Goal: Task Accomplishment & Management: Use online tool/utility

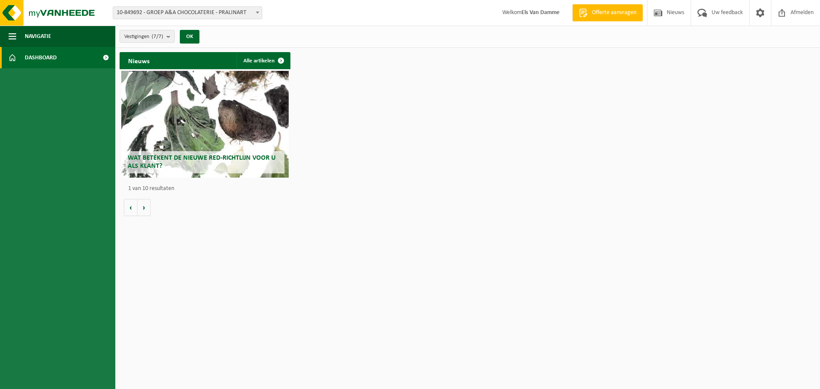
click at [255, 14] on span at bounding box center [257, 12] width 9 height 11
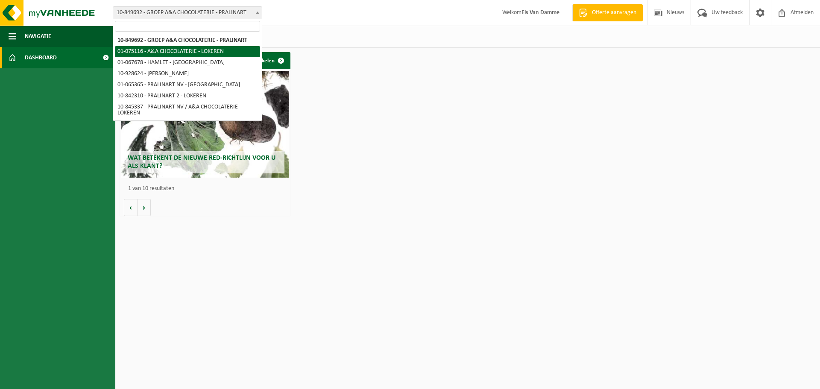
select select "528"
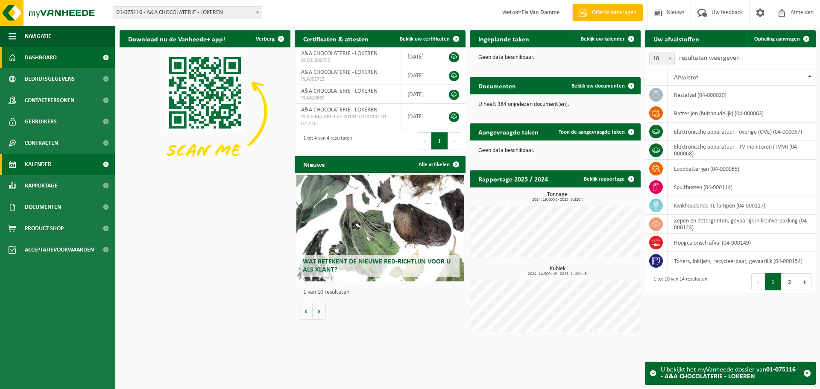
click at [66, 165] on link "Kalender" at bounding box center [57, 164] width 115 height 21
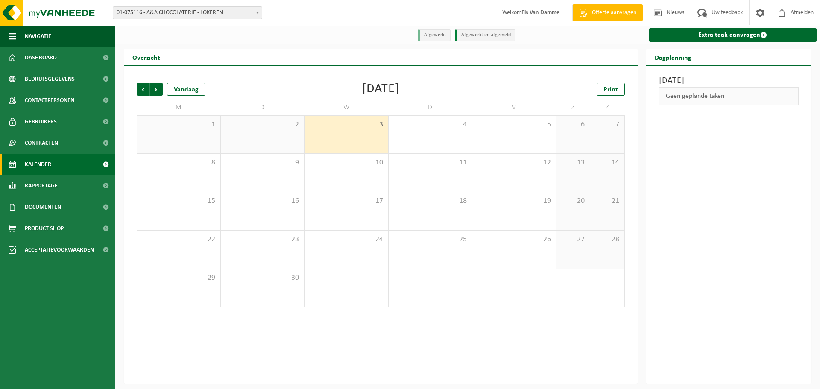
click at [339, 140] on div "3" at bounding box center [346, 135] width 84 height 38
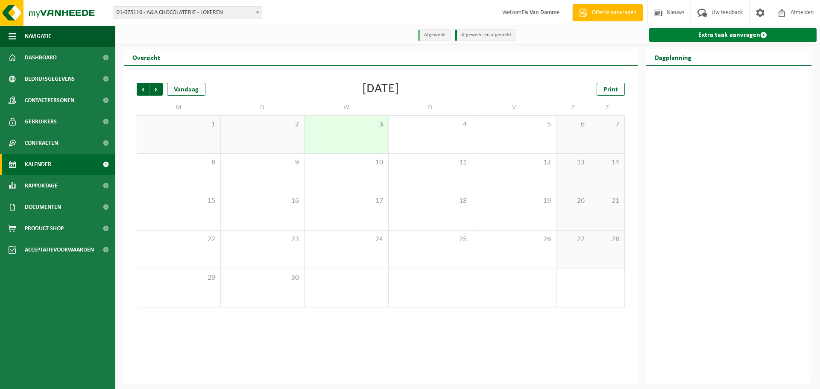
click at [707, 35] on link "Extra taak aanvragen" at bounding box center [733, 35] width 168 height 14
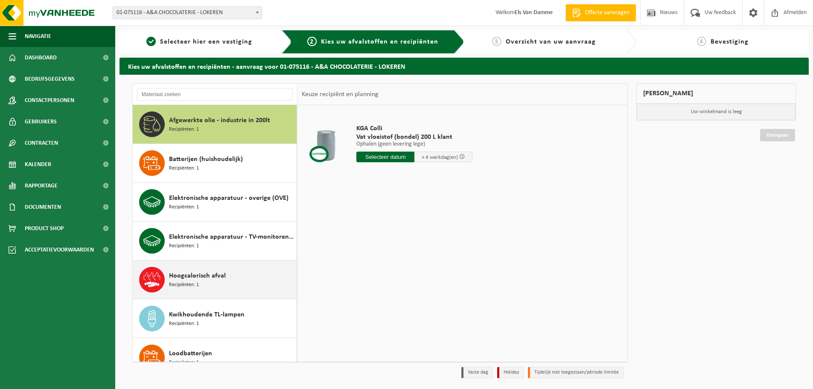
click at [199, 287] on div "Hoogcalorisch afval Recipiënten: 1" at bounding box center [232, 280] width 126 height 26
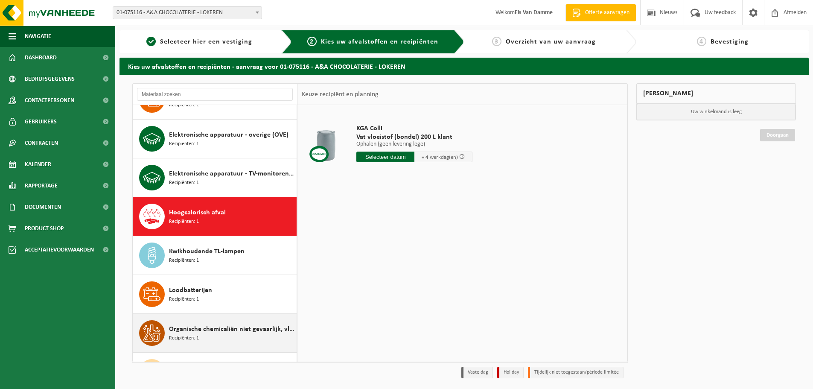
scroll to position [155, 0]
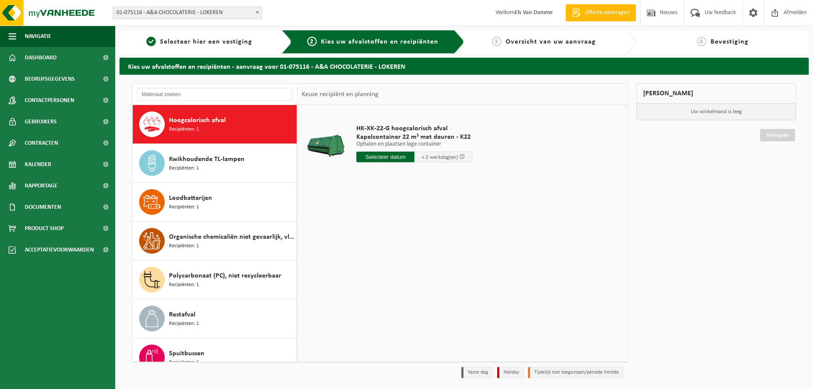
click at [392, 157] on input "text" at bounding box center [385, 157] width 58 height 11
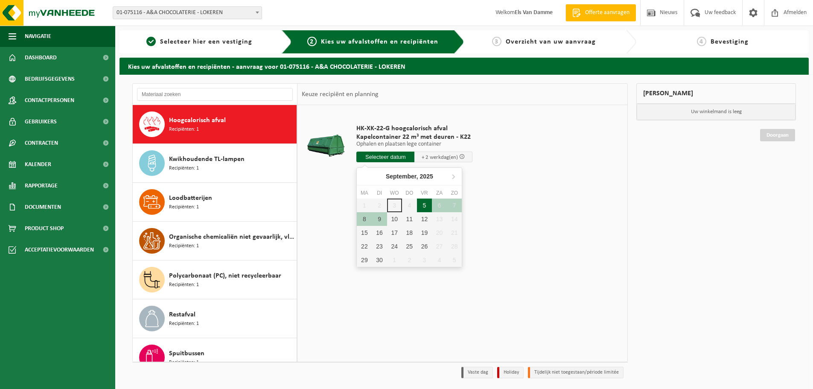
click at [427, 207] on div "5" at bounding box center [424, 206] width 15 height 14
type input "Van [DATE]"
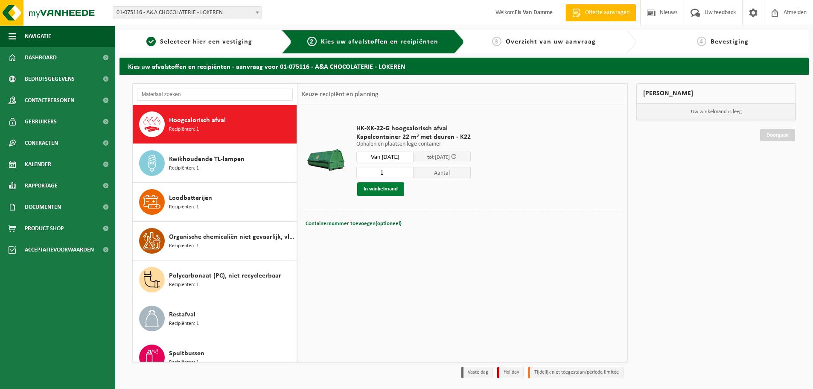
click at [386, 190] on button "In winkelmand" at bounding box center [380, 189] width 47 height 14
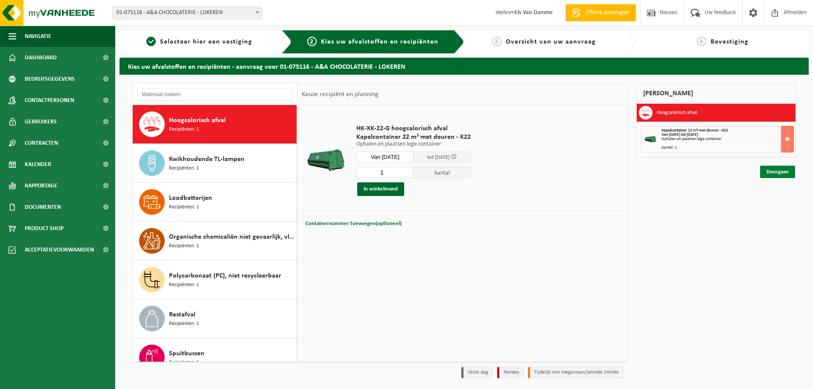
click at [778, 169] on link "Doorgaan" at bounding box center [777, 172] width 35 height 12
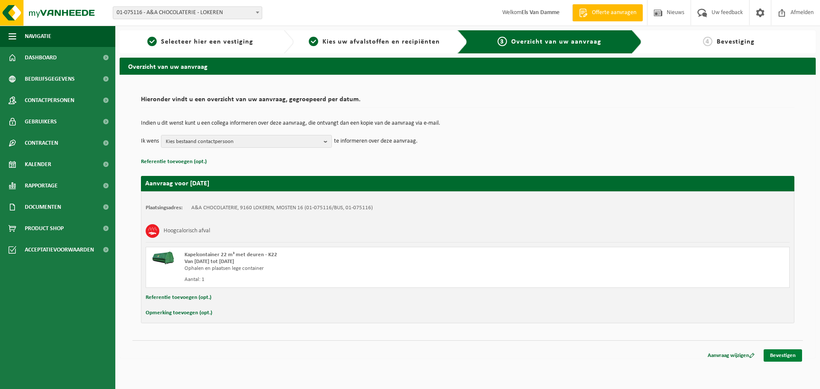
click at [779, 358] on link "Bevestigen" at bounding box center [782, 355] width 38 height 12
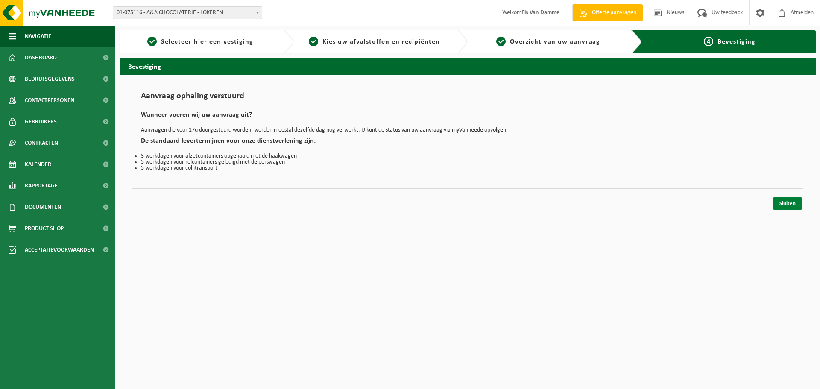
click at [797, 206] on link "Sluiten" at bounding box center [787, 203] width 29 height 12
